Goal: Use online tool/utility

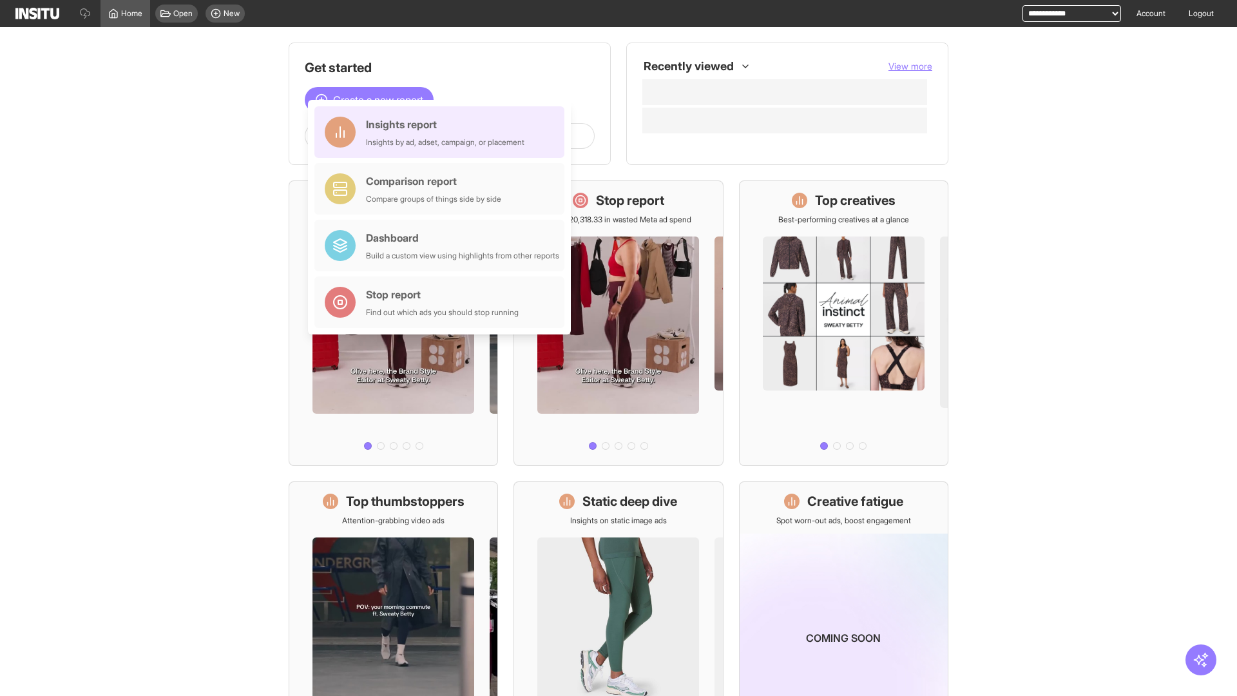
click at [443, 132] on div "Insights report Insights by ad, adset, campaign, or placement" at bounding box center [445, 132] width 158 height 31
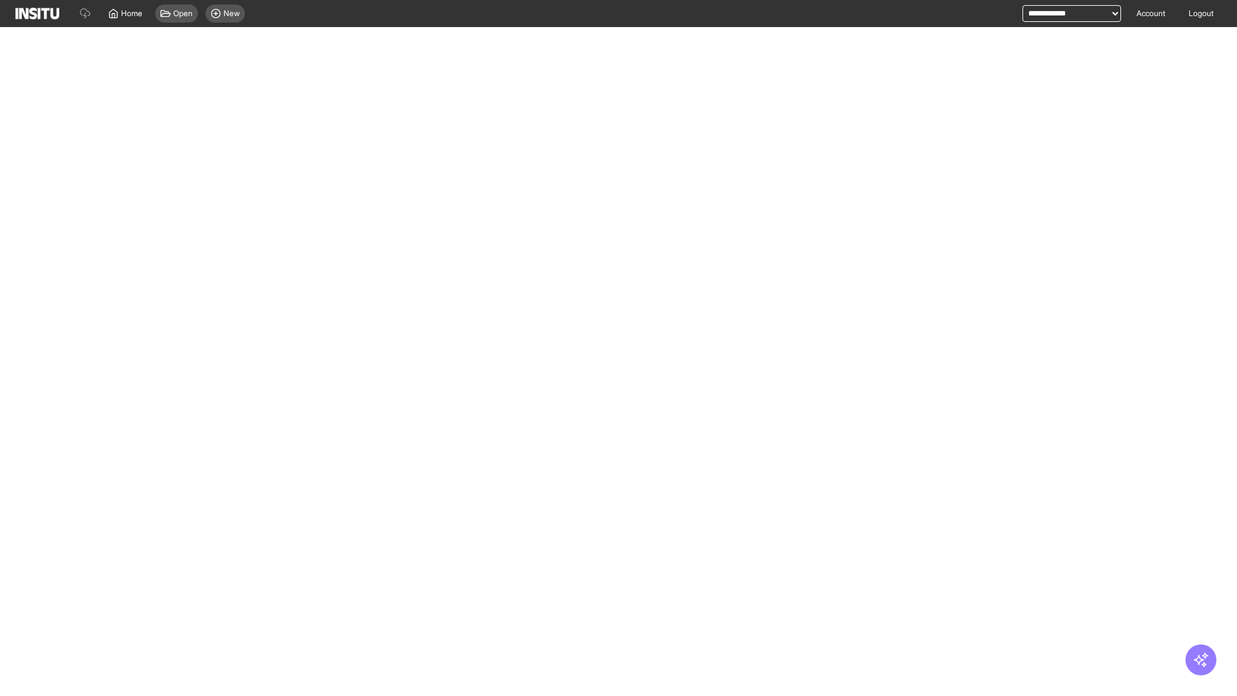
select select "**"
